Goal: Information Seeking & Learning: Learn about a topic

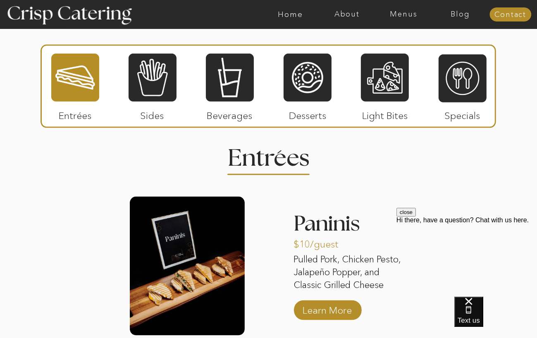
scroll to position [992, 0]
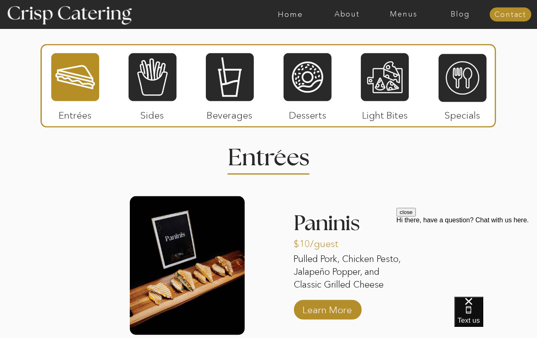
click at [304, 126] on div at bounding box center [269, 86] width 456 height 84
click at [304, 118] on p "Desserts" at bounding box center [307, 113] width 55 height 24
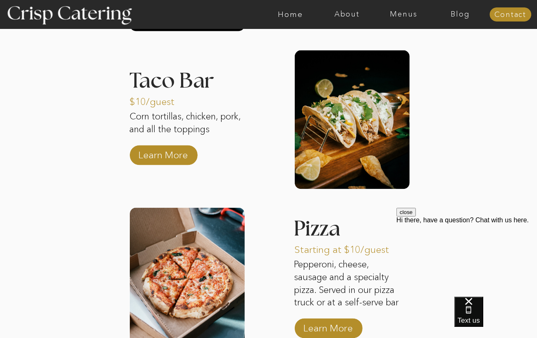
scroll to position [1281, 0]
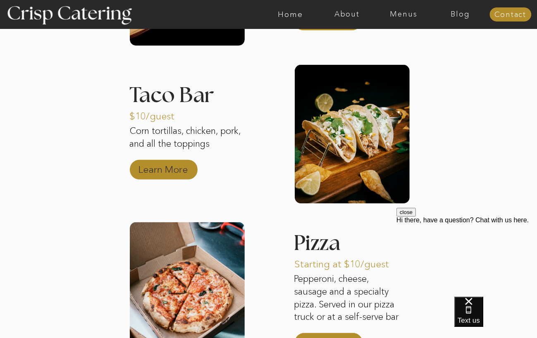
click at [169, 172] on p "Learn More" at bounding box center [163, 168] width 55 height 24
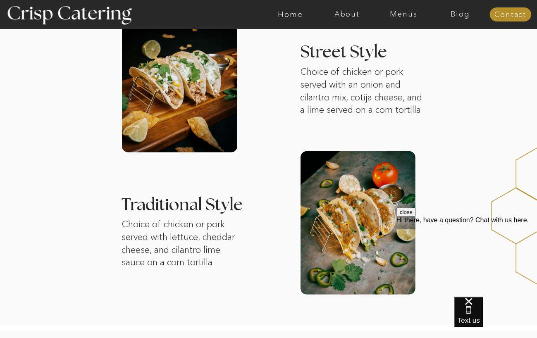
scroll to position [261, 0]
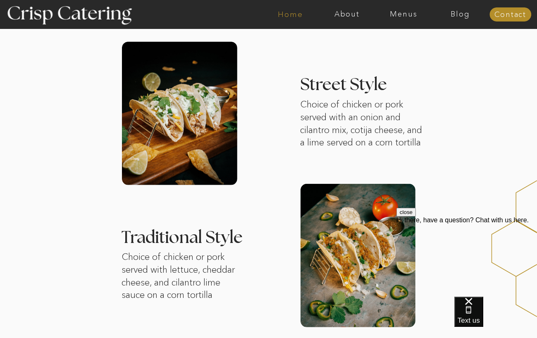
click at [289, 11] on nav "Home" at bounding box center [290, 14] width 57 height 8
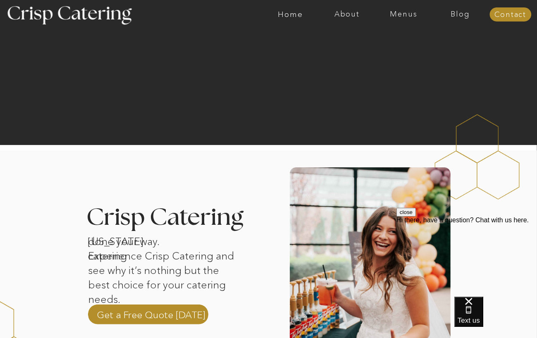
scroll to position [165, 0]
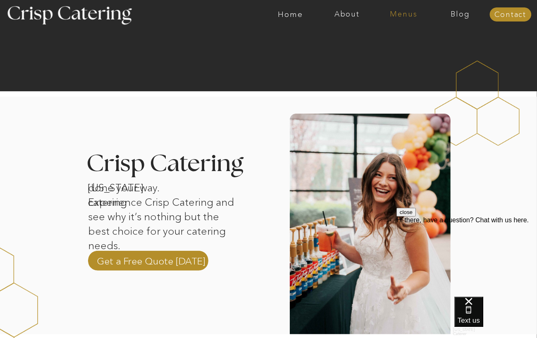
click at [395, 15] on nav "Menus" at bounding box center [403, 14] width 57 height 8
click at [377, 50] on nav "Winter (Sep-Feb)" at bounding box center [403, 49] width 68 height 8
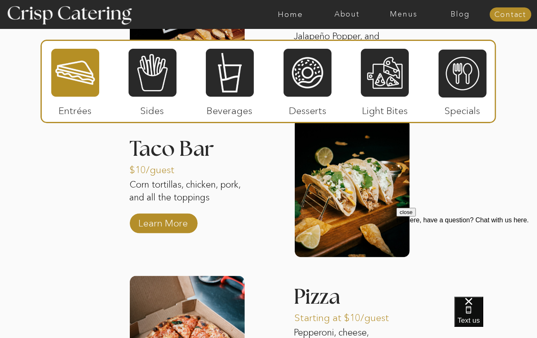
scroll to position [1157, 0]
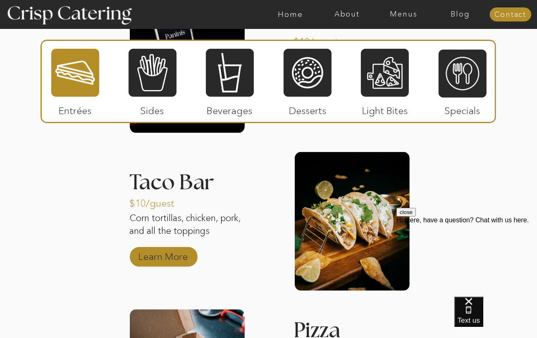
click at [173, 265] on p "Learn More" at bounding box center [163, 255] width 55 height 24
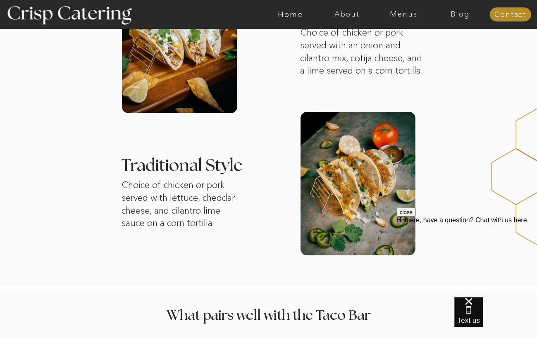
scroll to position [331, 0]
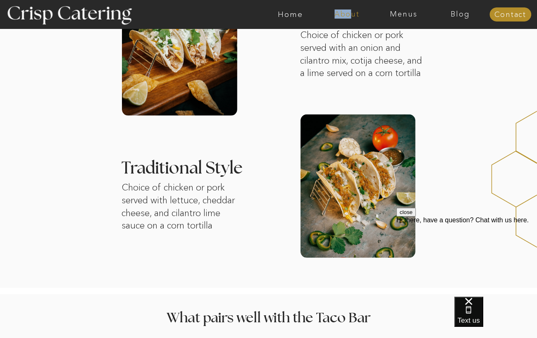
click at [349, 10] on div "About Home Menus Contact Blog" at bounding box center [269, 14] width 496 height 29
click at [346, 12] on nav "About" at bounding box center [347, 14] width 57 height 8
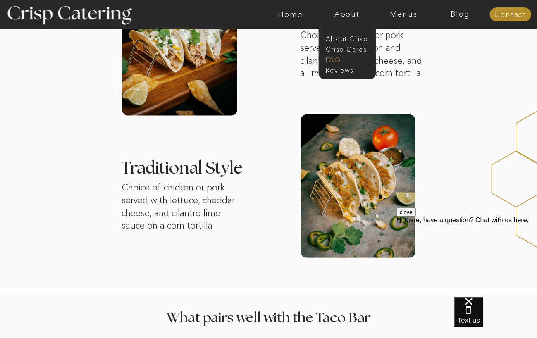
click at [331, 57] on nav "faq" at bounding box center [346, 59] width 41 height 8
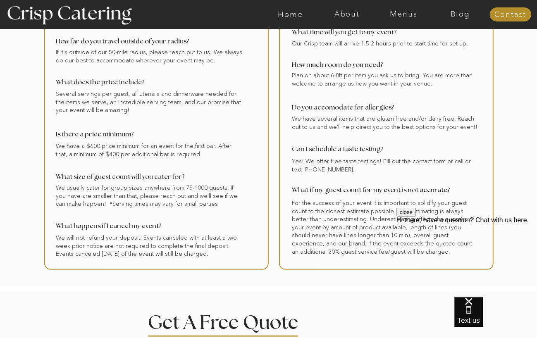
scroll to position [165, 0]
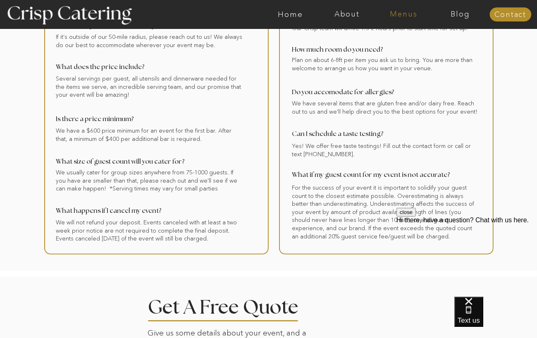
click at [410, 14] on nav "Menus" at bounding box center [403, 14] width 57 height 8
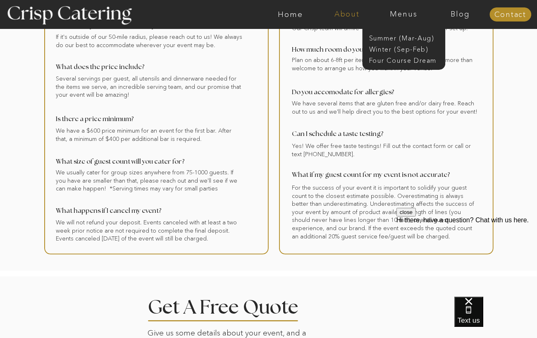
click at [346, 13] on nav "About" at bounding box center [347, 14] width 57 height 8
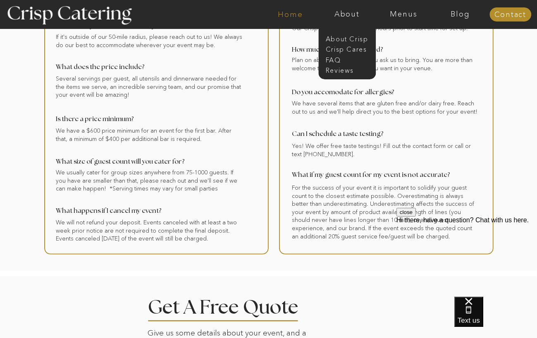
click at [293, 14] on nav "Home" at bounding box center [290, 14] width 57 height 8
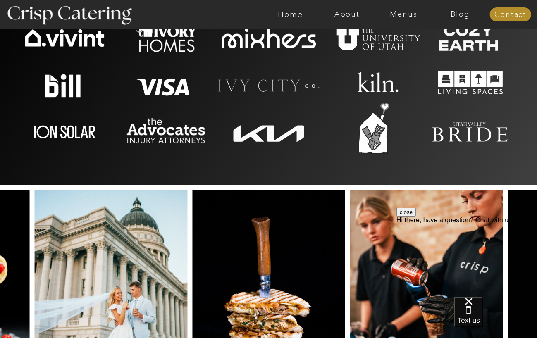
scroll to position [1860, 0]
